Goal: Task Accomplishment & Management: Use online tool/utility

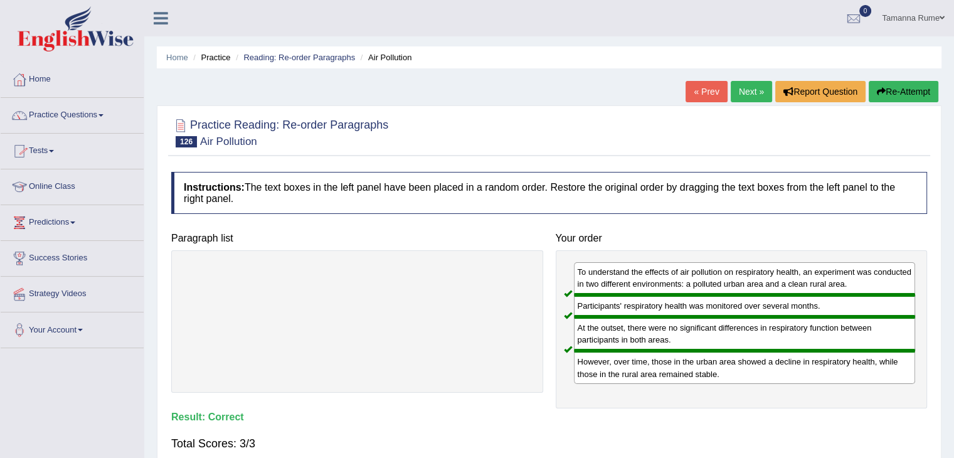
click at [48, 151] on link "Tests" at bounding box center [72, 149] width 143 height 31
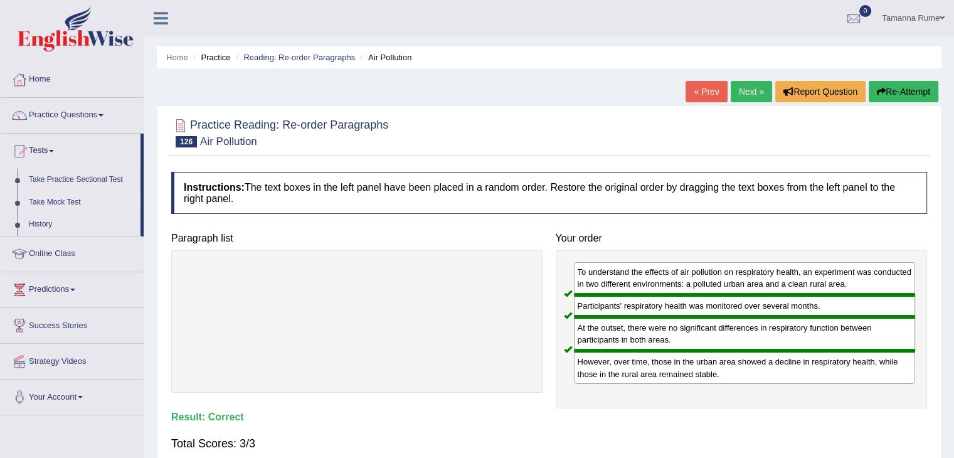
click at [57, 199] on link "Take Mock Test" at bounding box center [81, 202] width 117 height 23
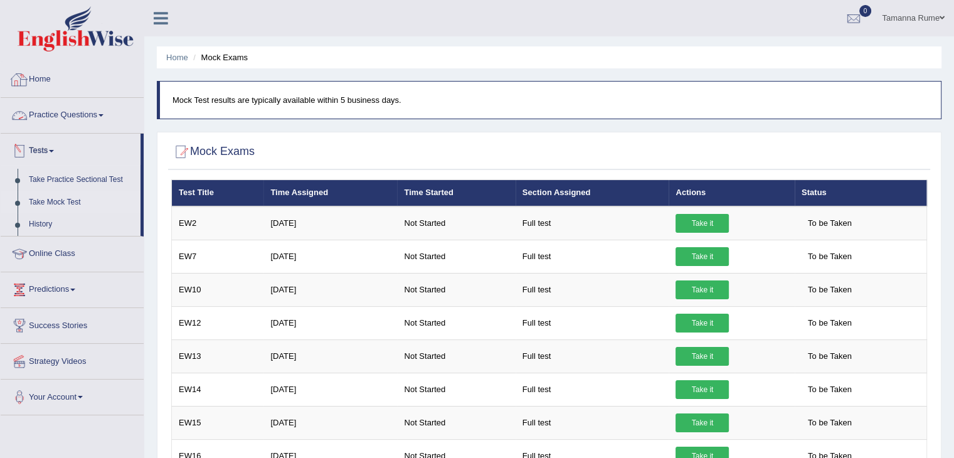
click at [36, 80] on link "Home" at bounding box center [72, 77] width 143 height 31
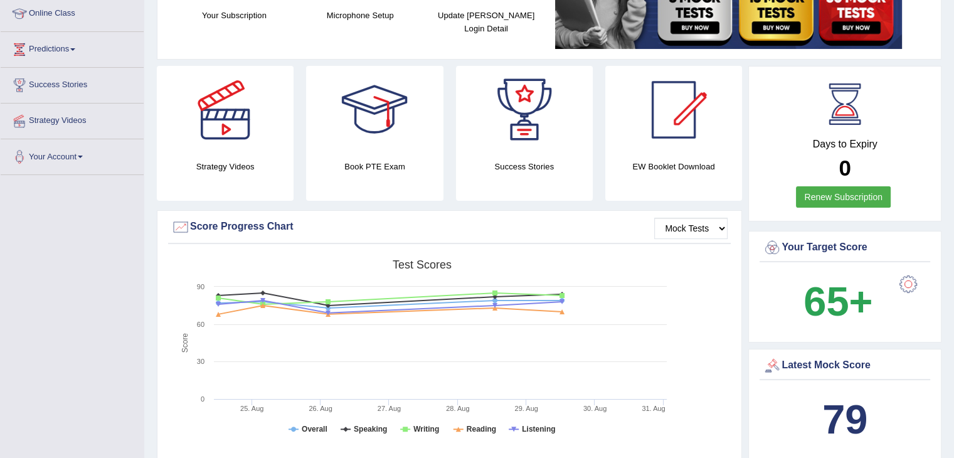
scroll to position [16, 0]
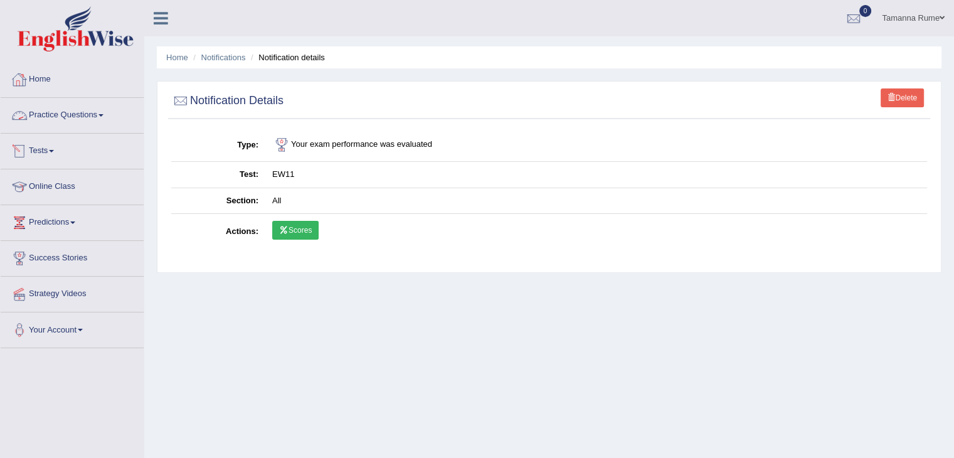
click at [35, 149] on link "Tests" at bounding box center [72, 149] width 143 height 31
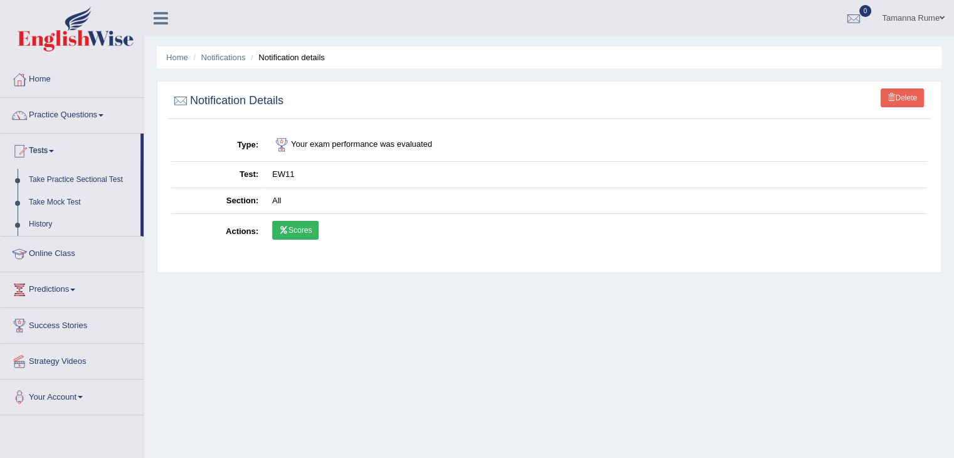
click at [52, 201] on link "Take Mock Test" at bounding box center [81, 202] width 117 height 23
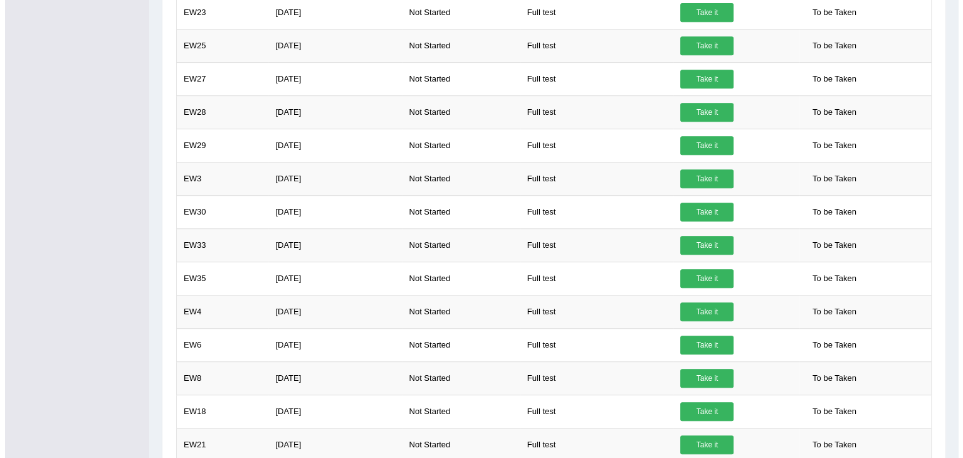
scroll to position [554, 0]
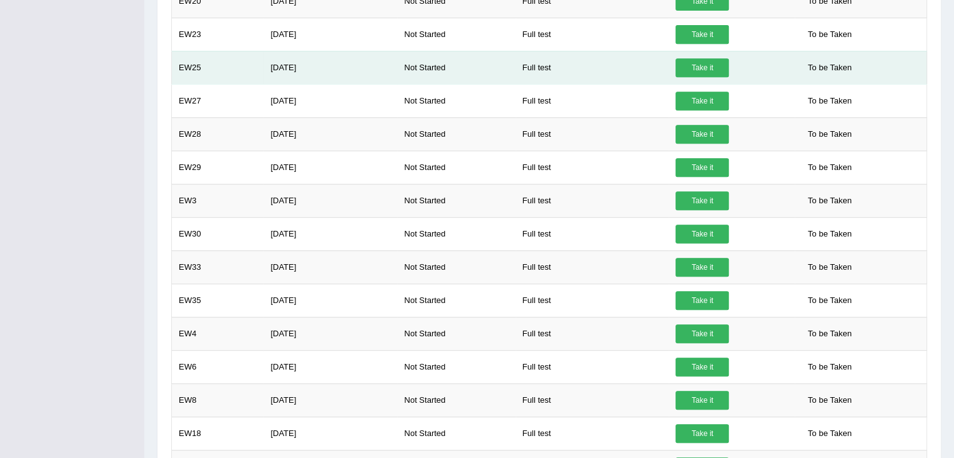
click at [694, 65] on link "Take it" at bounding box center [701, 67] width 53 height 19
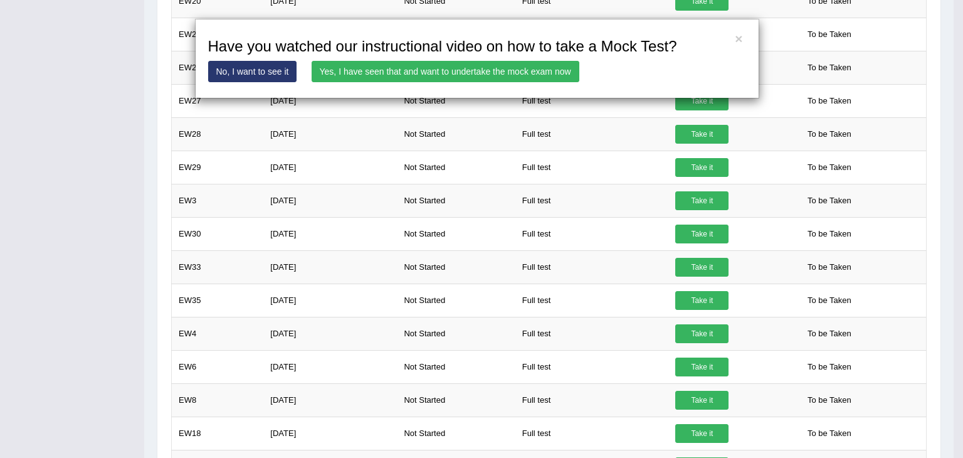
click at [514, 66] on link "Yes, I have seen that and want to undertake the mock exam now" at bounding box center [446, 71] width 268 height 21
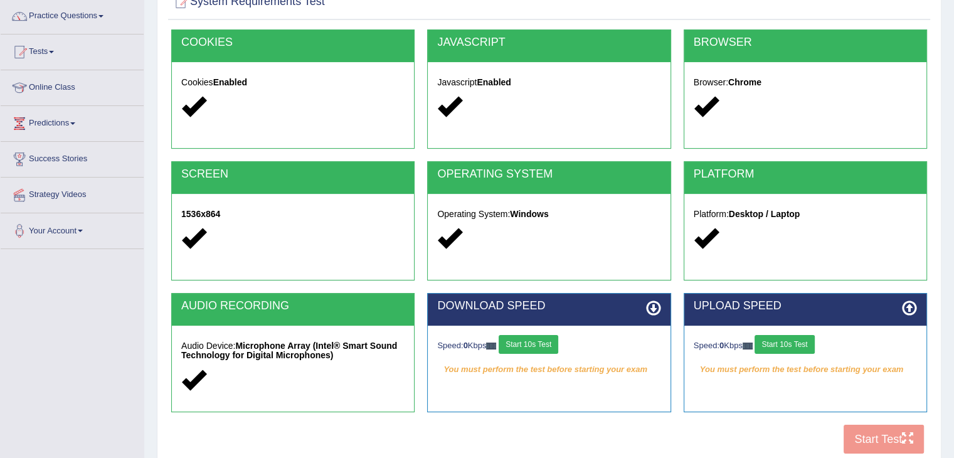
scroll to position [201, 0]
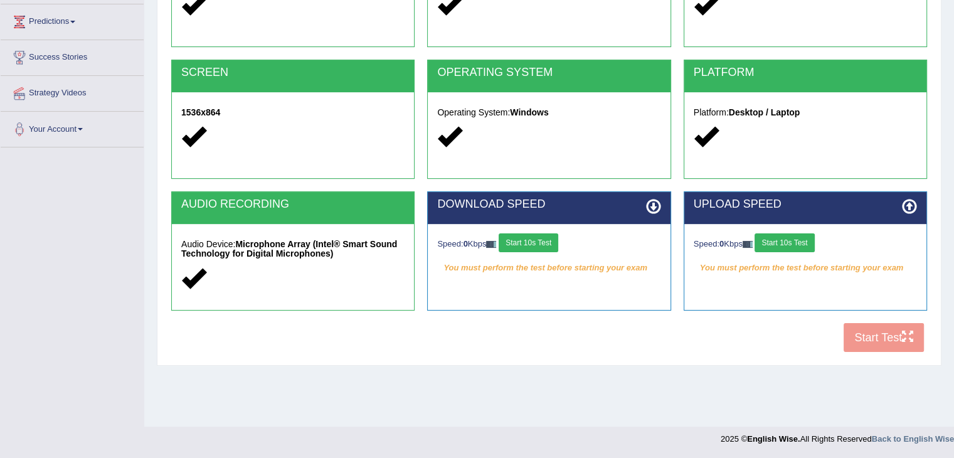
click at [532, 235] on button "Start 10s Test" at bounding box center [529, 242] width 60 height 19
click at [795, 240] on button "Start 10s Test" at bounding box center [784, 242] width 60 height 19
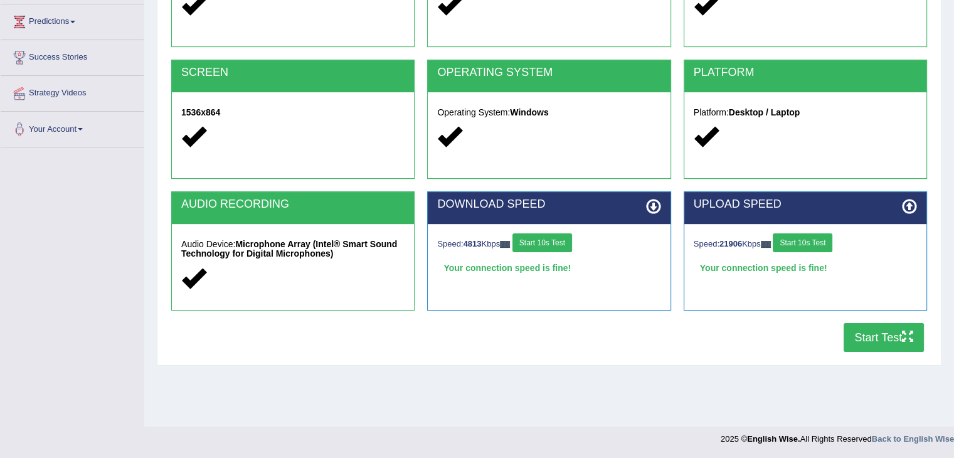
click at [875, 341] on button "Start Test" at bounding box center [883, 337] width 80 height 29
